Goal: Transaction & Acquisition: Purchase product/service

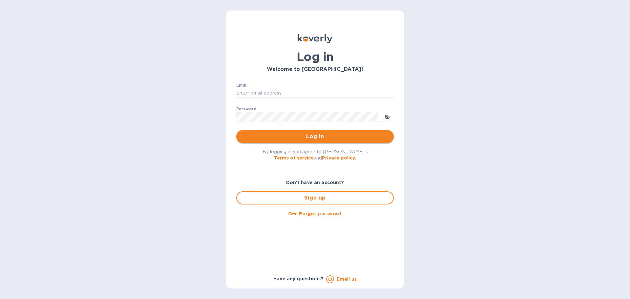
type input "[EMAIL_ADDRESS][PERSON_NAME][DOMAIN_NAME]"
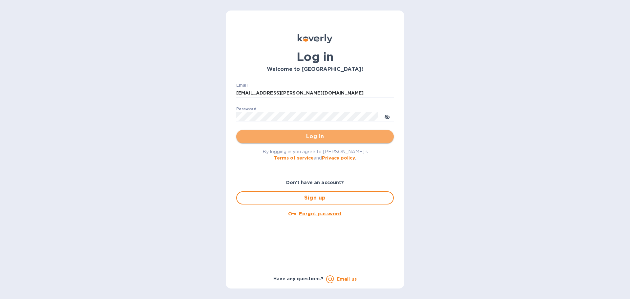
click at [302, 134] on span "Log in" at bounding box center [314, 136] width 147 height 8
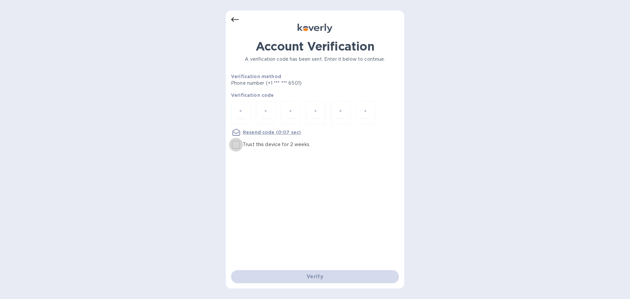
click at [235, 146] on input "Trust this device for 2 weeks" at bounding box center [236, 145] width 14 height 14
checkbox input "true"
click at [237, 112] on input "number" at bounding box center [240, 113] width 9 height 12
type input "1"
type input "5"
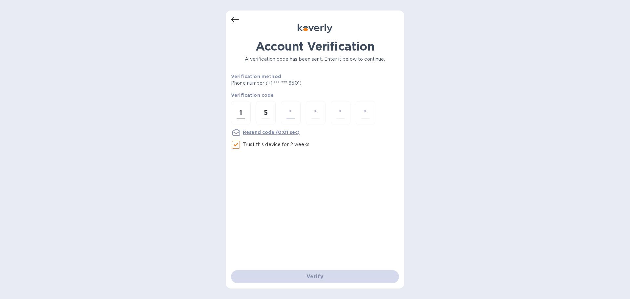
type input "1"
type input "8"
type input "1"
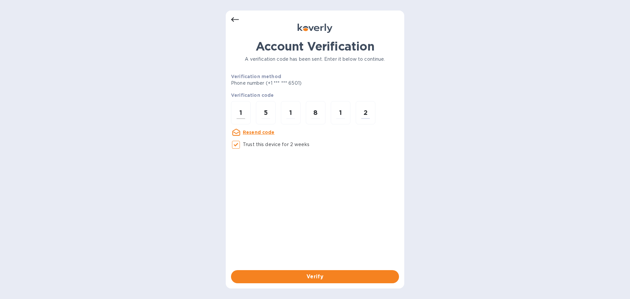
type input "2"
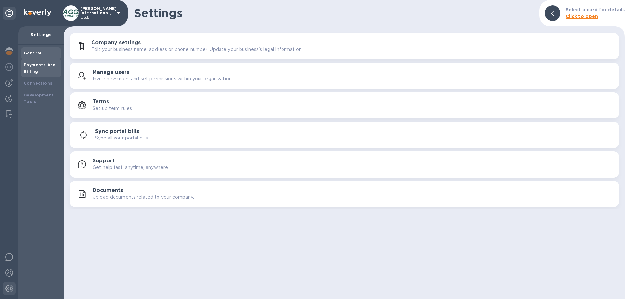
click at [38, 69] on div "Payments And Billing" at bounding box center [41, 68] width 35 height 13
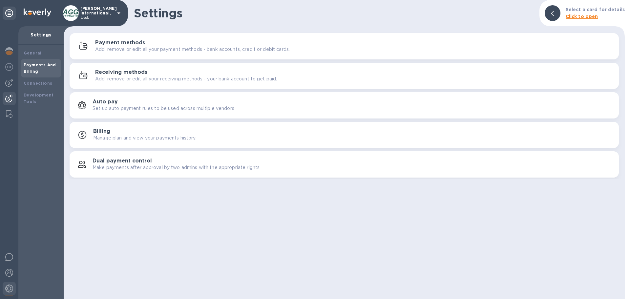
click at [10, 101] on img at bounding box center [9, 98] width 8 height 8
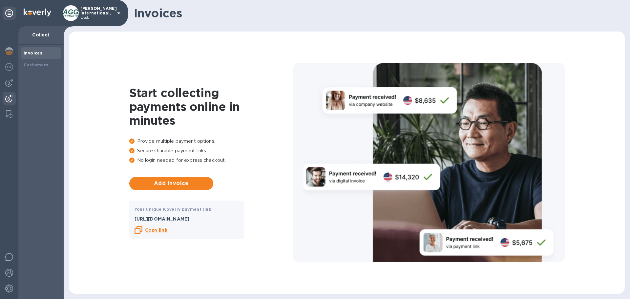
click at [162, 231] on b "Copy link" at bounding box center [156, 229] width 22 height 5
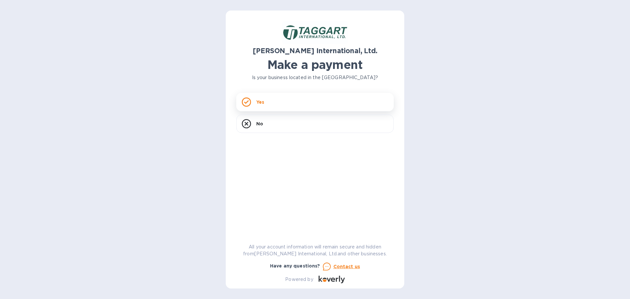
click at [267, 106] on div "Yes" at bounding box center [314, 102] width 157 height 18
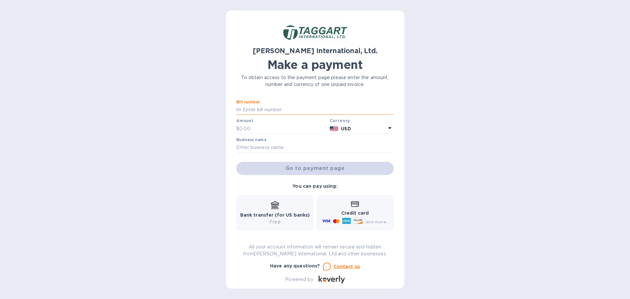
click at [262, 109] on input "text" at bounding box center [317, 110] width 152 height 10
type input "MIE411375"
click at [239, 125] on p "$" at bounding box center [237, 128] width 3 height 7
click at [245, 131] on input "text" at bounding box center [283, 129] width 88 height 10
type input "2,787.46"
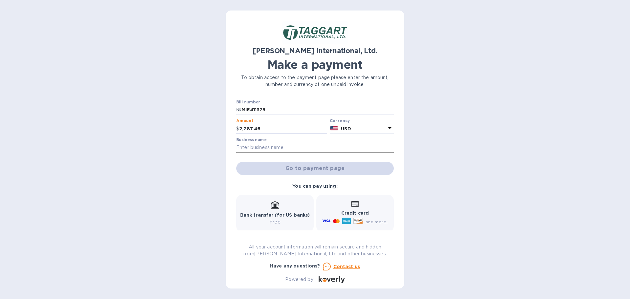
click at [272, 147] on input "text" at bounding box center [314, 148] width 157 height 10
click at [245, 149] on input "text" at bounding box center [314, 148] width 157 height 10
paste input "DOLCE & GABBANA BEAUTY USA"
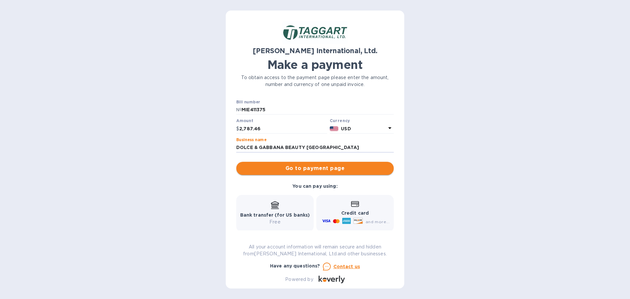
type input "DOLCE & GABBANA BEAUTY USA"
click at [299, 168] on span "Go to payment page" at bounding box center [314, 168] width 147 height 8
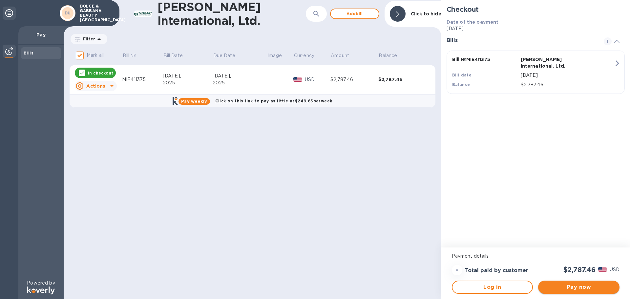
click at [593, 289] on span "Pay now" at bounding box center [578, 287] width 71 height 8
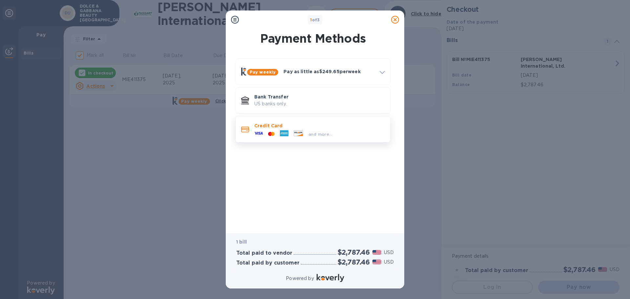
click at [287, 127] on p "Credit Card" at bounding box center [319, 125] width 131 height 7
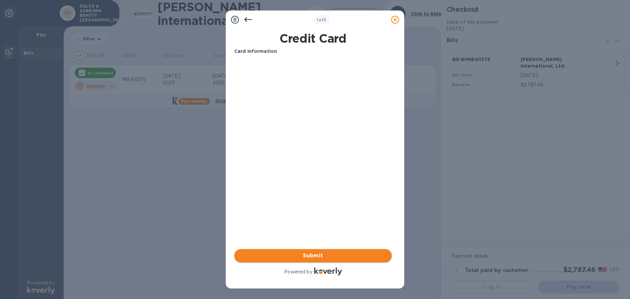
click at [297, 257] on span "Submit" at bounding box center [312, 256] width 147 height 8
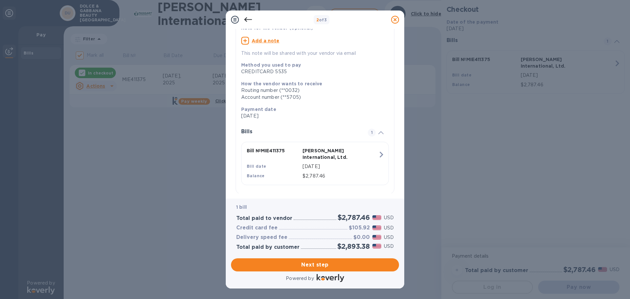
scroll to position [60, 0]
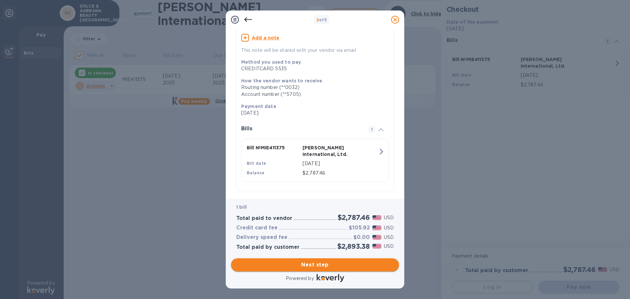
click at [333, 266] on span "Next step" at bounding box center [314, 265] width 157 height 8
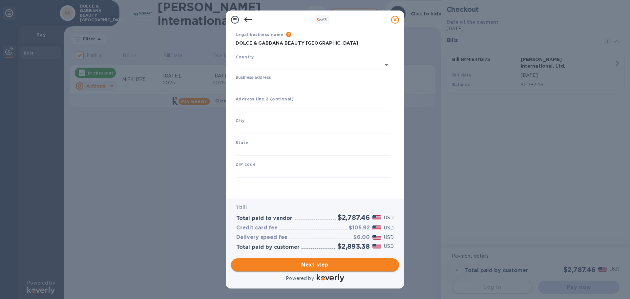
type input "United States"
click at [254, 87] on input "Business address" at bounding box center [312, 85] width 155 height 10
type input "3915 Biscayne Boulevard"
type input "Miami"
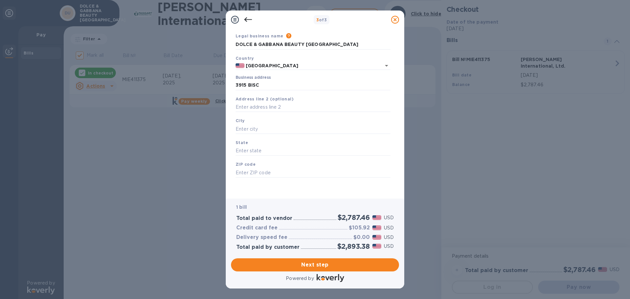
type input "FL"
type input "33137"
click at [338, 266] on span "Next step" at bounding box center [314, 265] width 157 height 8
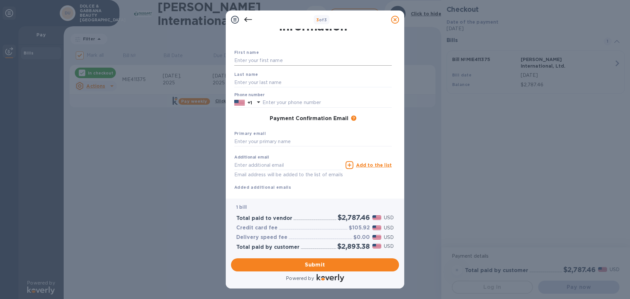
scroll to position [0, 0]
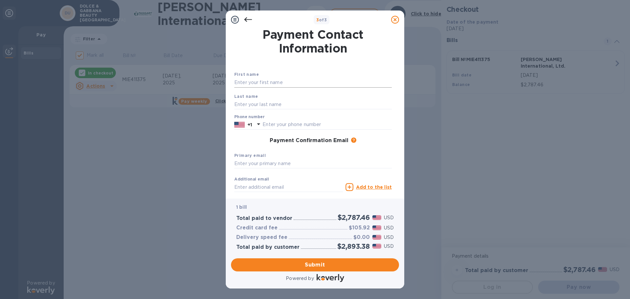
click at [255, 82] on input "text" at bounding box center [312, 83] width 157 height 10
type input "VALERY"
click at [261, 105] on input "text" at bounding box center [312, 104] width 157 height 10
type input "SIERRA"
click at [265, 122] on input "text" at bounding box center [326, 125] width 129 height 10
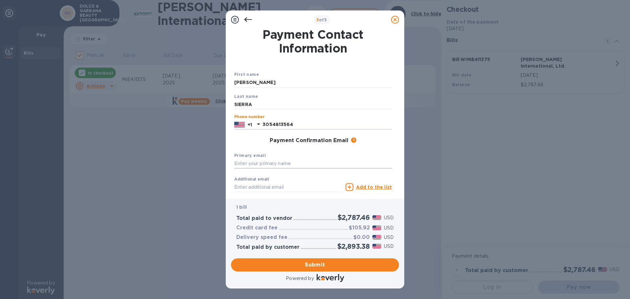
type input "3054813564"
click at [252, 164] on input "text" at bounding box center [312, 164] width 157 height 10
click at [260, 165] on input "text" at bounding box center [312, 164] width 157 height 10
paste input "VALERY.SIERRA@DOLCEGABBANA.IT"
type input "VALERY.SIERRA@DOLCEGABBANA.IT"
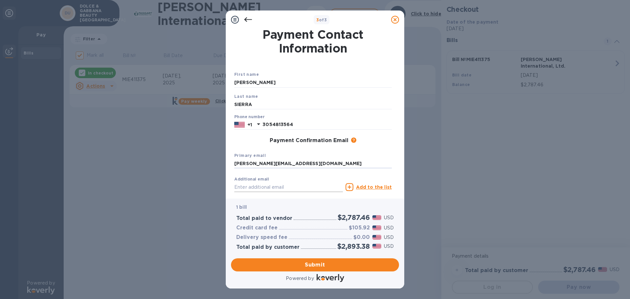
click at [244, 188] on input "text" at bounding box center [288, 187] width 109 height 10
type input "ACCOUNTSREC@TAGGART-INTL.COM"
click at [317, 262] on span "Submit" at bounding box center [314, 265] width 157 height 8
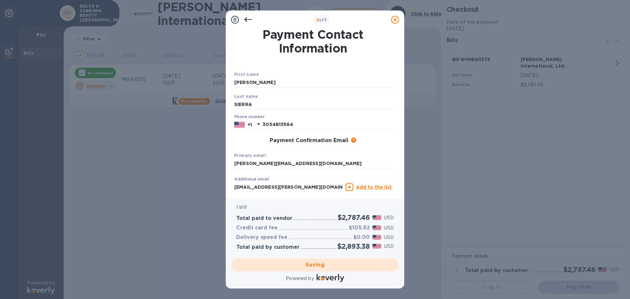
checkbox input "false"
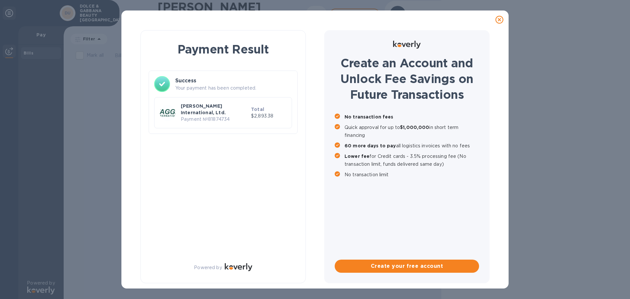
click at [225, 116] on p "Payment № 81874734" at bounding box center [215, 119] width 68 height 7
click at [225, 109] on p "Taggart International, Ltd." at bounding box center [215, 109] width 68 height 13
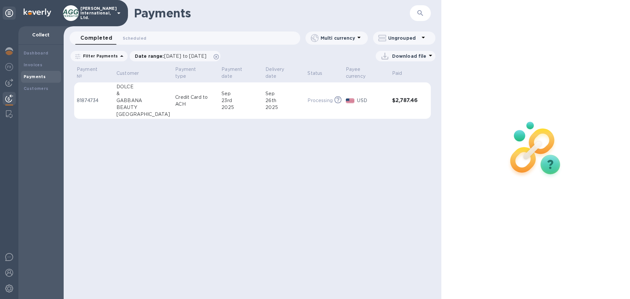
click at [429, 56] on icon at bounding box center [430, 55] width 8 height 8
click at [393, 93] on li "PDF file" at bounding box center [405, 90] width 45 height 18
click at [184, 146] on div "Payments ​ Completed 0 Scheduled 0 Multi currency Ungrouped Filter Payments Dat…" at bounding box center [252, 149] width 377 height 299
drag, startPoint x: 106, startPoint y: 94, endPoint x: 77, endPoint y: 98, distance: 29.4
click at [77, 98] on td "81874734" at bounding box center [94, 100] width 40 height 37
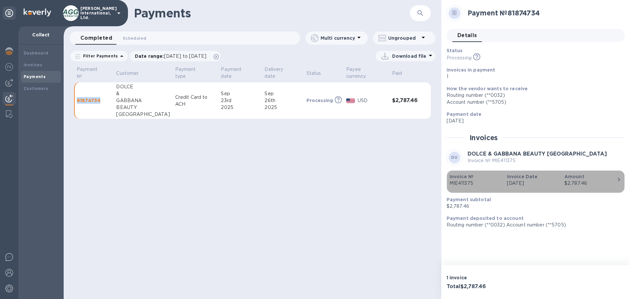
click at [621, 181] on icon "button" at bounding box center [619, 179] width 8 height 8
